Goal: Learn about a topic

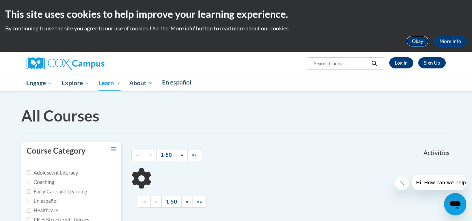
click at [416, 40] on button "Okay" at bounding box center [417, 41] width 22 height 11
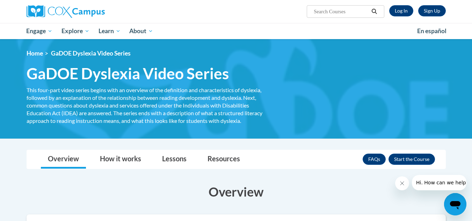
click at [245, 20] on div "Sign Up Log In Search Search..." at bounding box center [236, 11] width 440 height 23
